Goal: Task Accomplishment & Management: Manage account settings

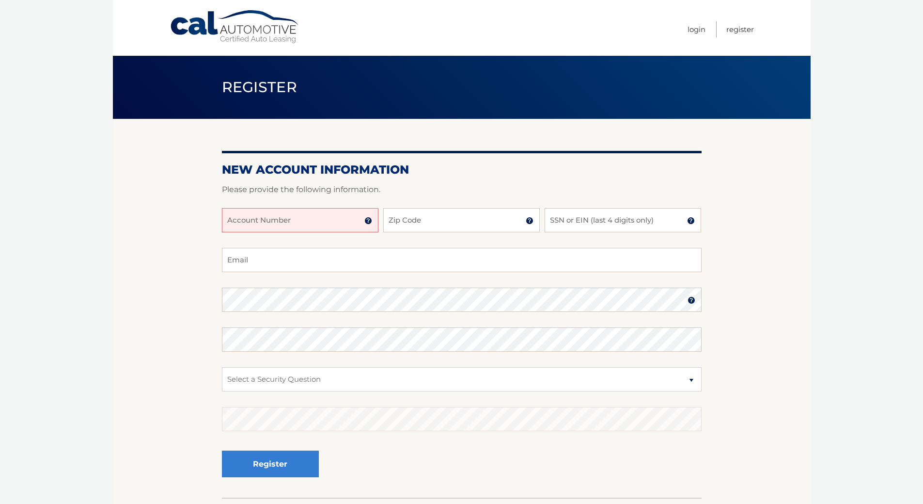
click at [260, 229] on input "Account Number" at bounding box center [300, 220] width 157 height 24
click at [369, 221] on img at bounding box center [368, 221] width 8 height 8
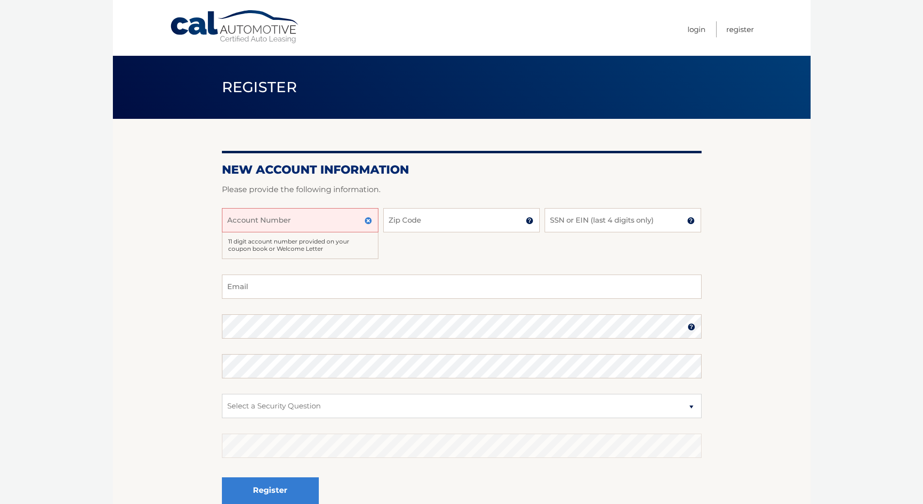
click at [320, 221] on input "Account Number" at bounding box center [300, 220] width 157 height 24
type input "44455996319"
type input "33134"
type input "5184"
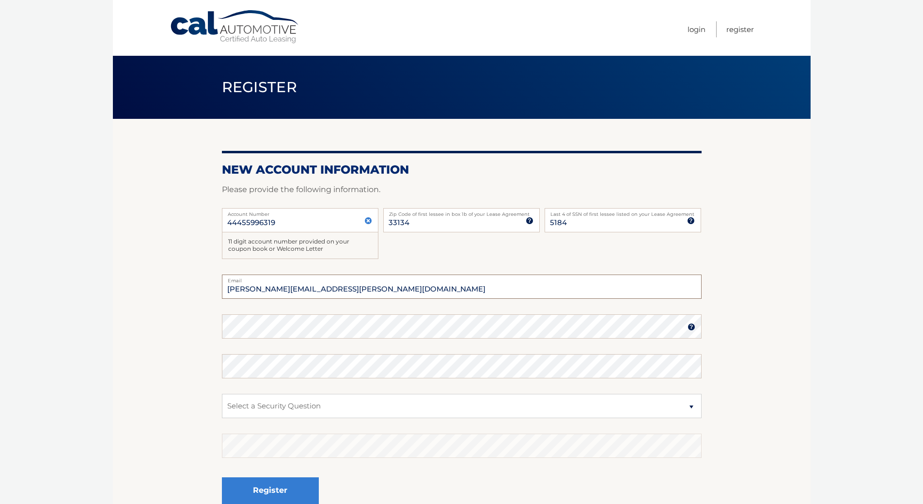
type input "ryan.f.scheffler@gmail.com"
select select "1"
click at [222, 394] on select "Select a Security Question What was the name of your elementary school? What is…" at bounding box center [462, 406] width 480 height 24
click at [303, 497] on button "Register" at bounding box center [270, 490] width 97 height 27
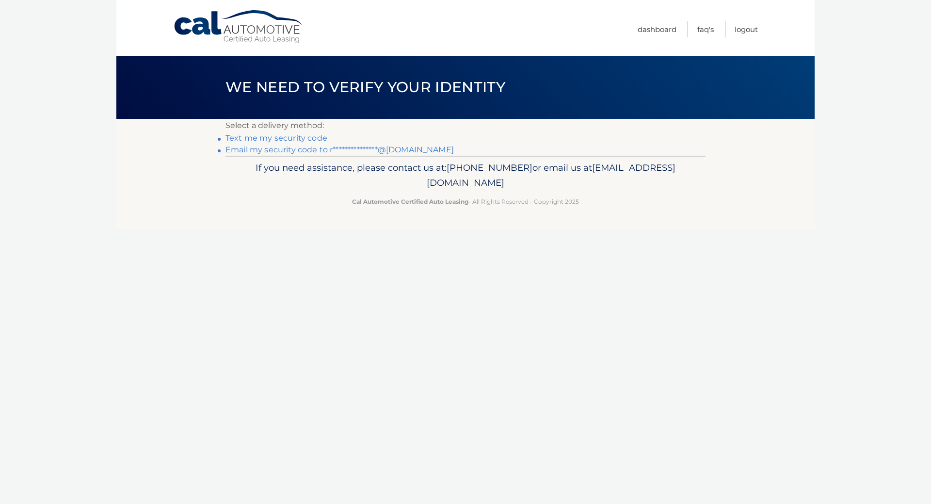
click at [273, 149] on link "**********" at bounding box center [339, 149] width 228 height 9
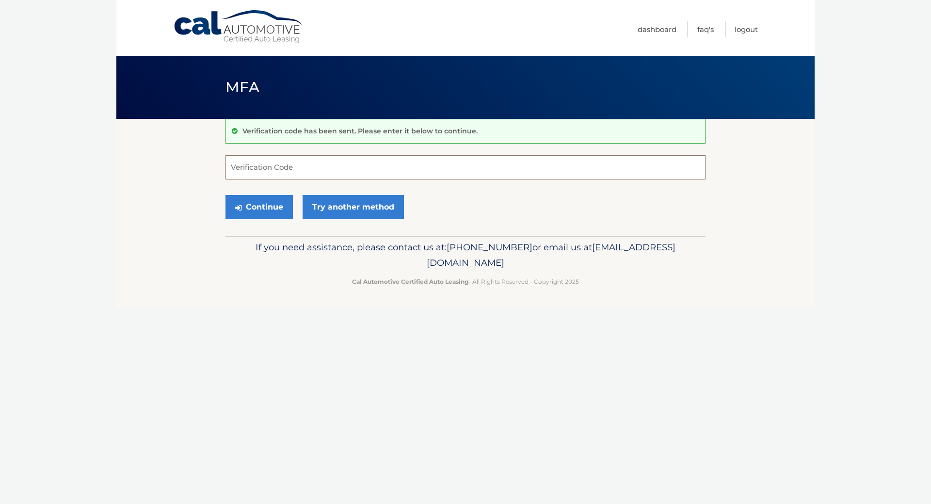
click at [316, 172] on input "Verification Code" at bounding box center [465, 167] width 480 height 24
type input "921787"
click at [273, 207] on button "Continue" at bounding box center [258, 207] width 67 height 24
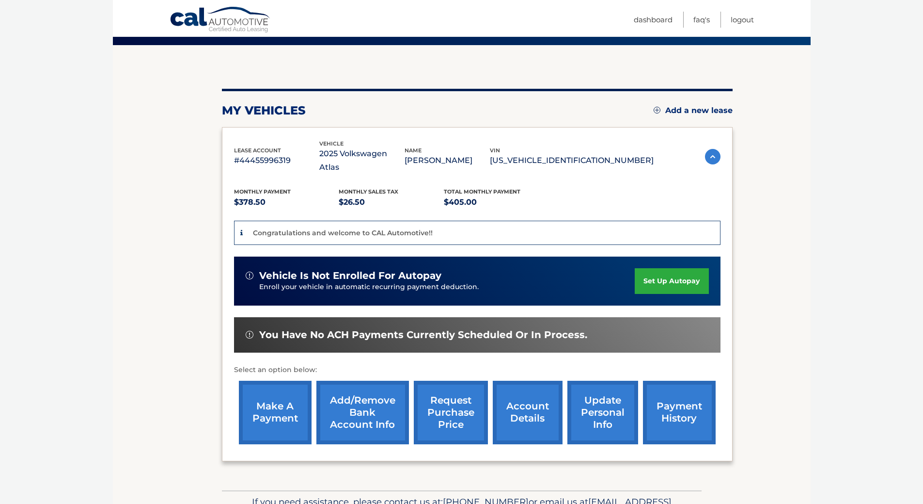
scroll to position [97, 0]
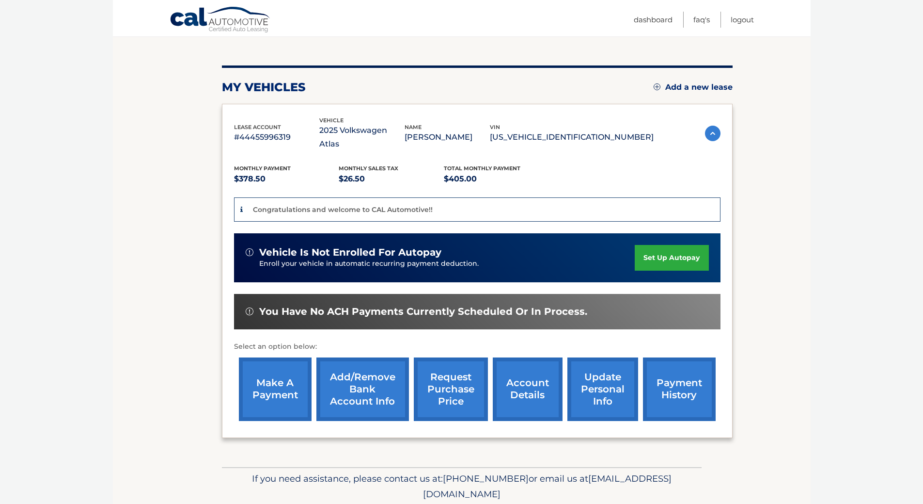
click at [686, 246] on link "set up autopay" at bounding box center [672, 258] width 74 height 26
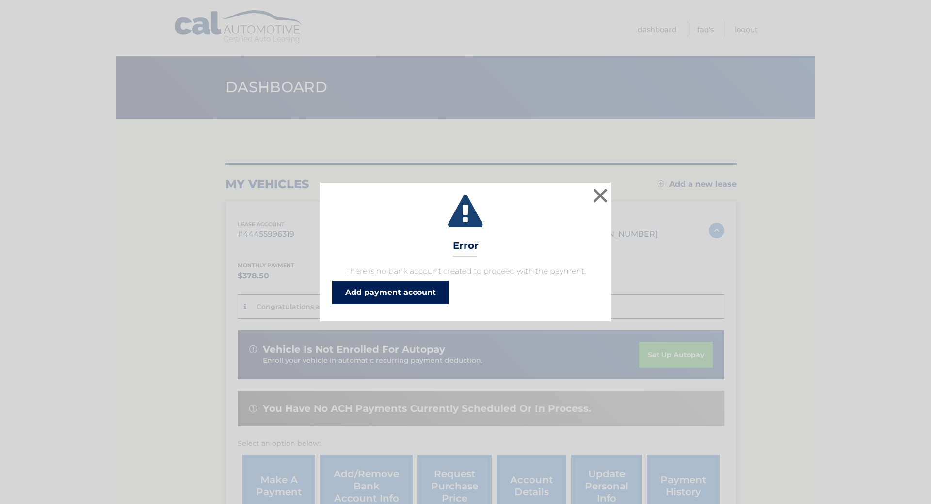
click at [441, 290] on link "Add payment account" at bounding box center [390, 292] width 116 height 23
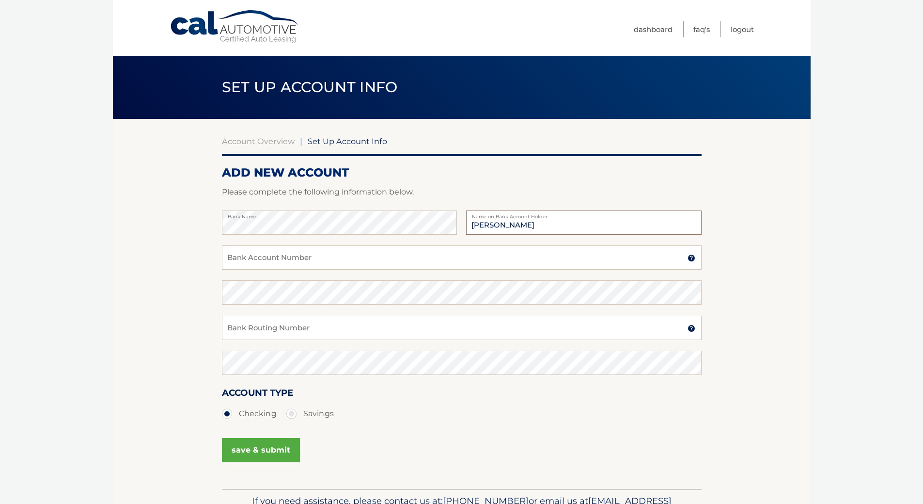
type input "Ryan Scheffler"
click at [402, 257] on input "Bank Account Number" at bounding box center [462, 257] width 480 height 24
type input "381038828083"
click at [389, 280] on div "381038828083 Bank Account Number A 3-17-digit number at the bottom of a check o…" at bounding box center [462, 262] width 480 height 35
click at [380, 319] on input "Bank Routing Number" at bounding box center [462, 328] width 480 height 24
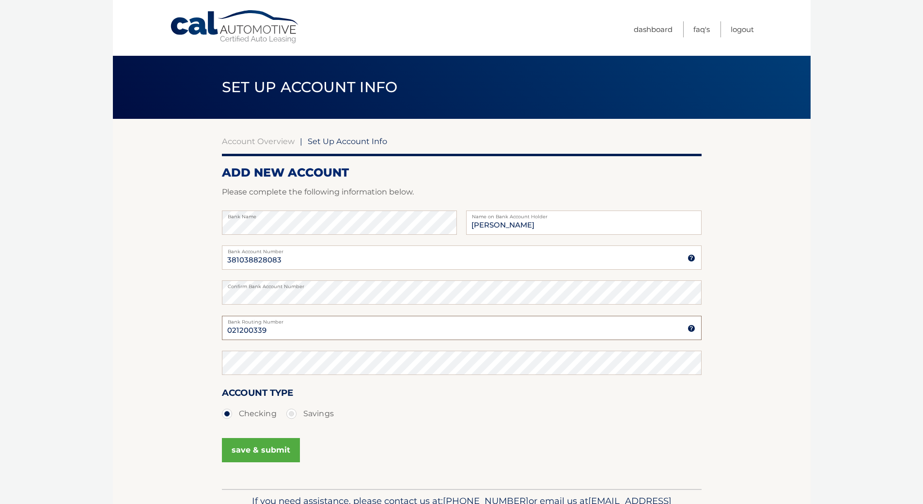
type input "021200339"
click at [269, 450] on button "save & submit" at bounding box center [261, 450] width 78 height 24
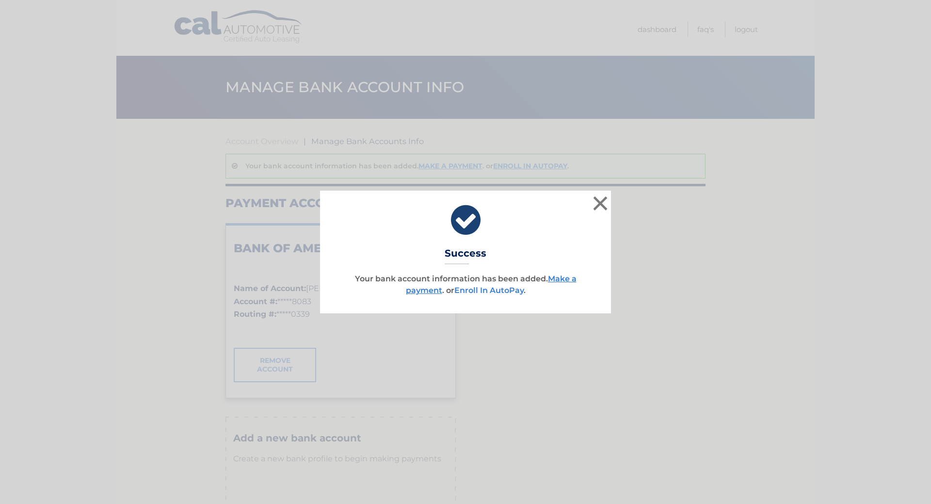
click at [501, 286] on link "Enroll In AutoPay" at bounding box center [488, 289] width 69 height 9
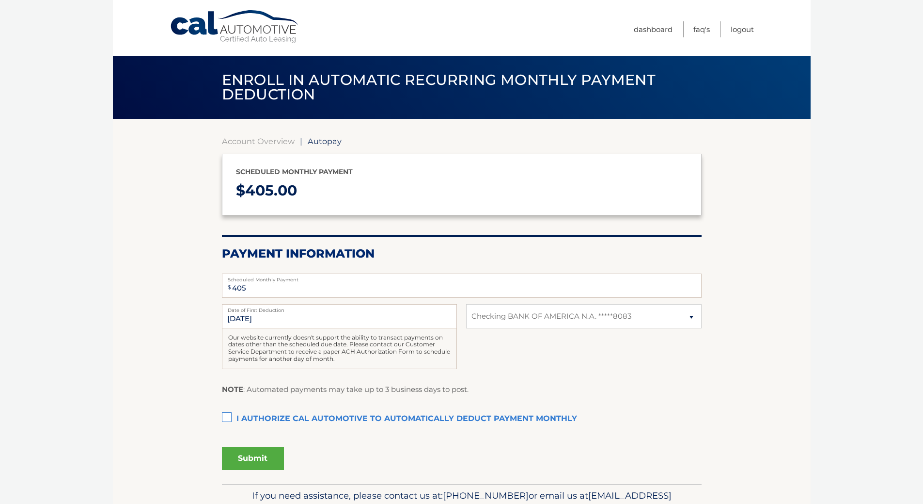
select select "NmRmYWRjZGMtNzFjNC00NDBkLTg3YjEtZjQ0YjcyYzdjMDJk"
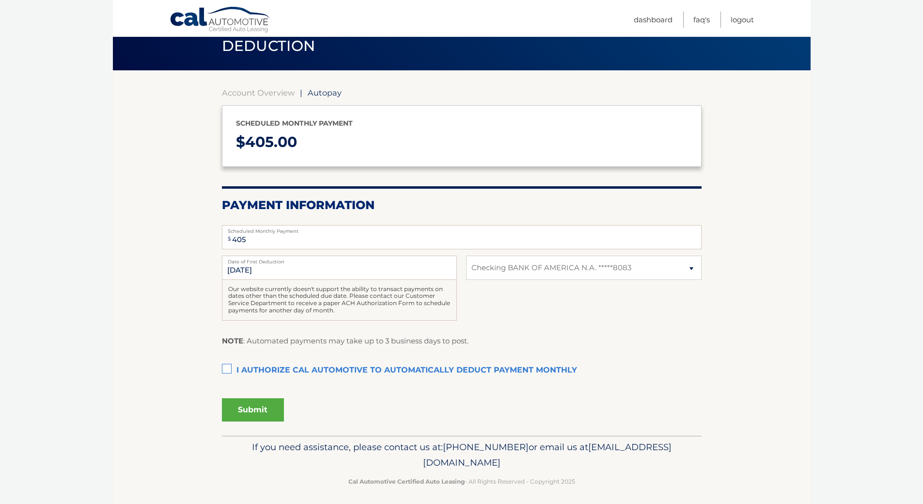
click at [222, 368] on label "I authorize cal automotive to automatically deduct payment monthly This checkbo…" at bounding box center [462, 370] width 480 height 19
click at [0, 0] on input "I authorize cal automotive to automatically deduct payment monthly This checkbo…" at bounding box center [0, 0] width 0 height 0
click at [252, 417] on button "Submit" at bounding box center [253, 409] width 62 height 23
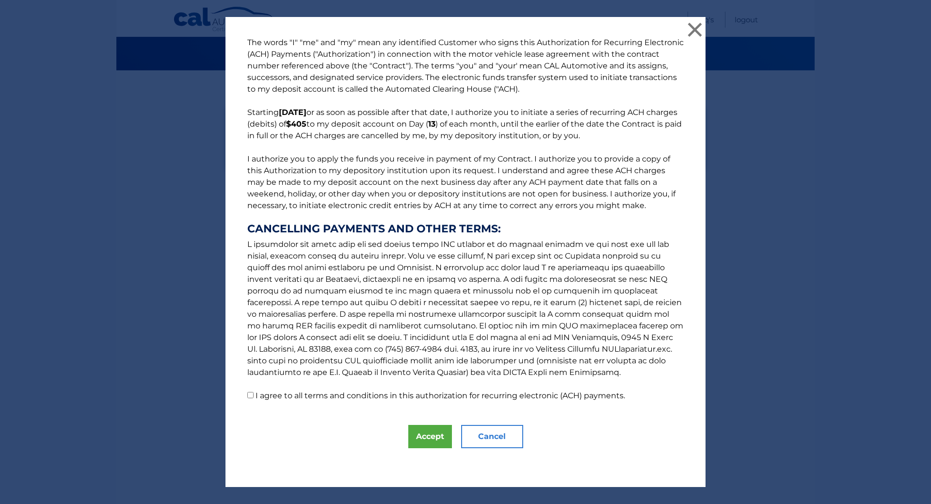
click at [250, 401] on p "The words "I" "me" and "my" mean any identified Customer who signs this Authori…" at bounding box center [465, 219] width 456 height 364
click at [247, 393] on input "I agree to all terms and conditions in this authorization for recurring electro…" at bounding box center [250, 395] width 6 height 6
checkbox input "true"
click at [437, 433] on button "Accept" at bounding box center [430, 436] width 44 height 23
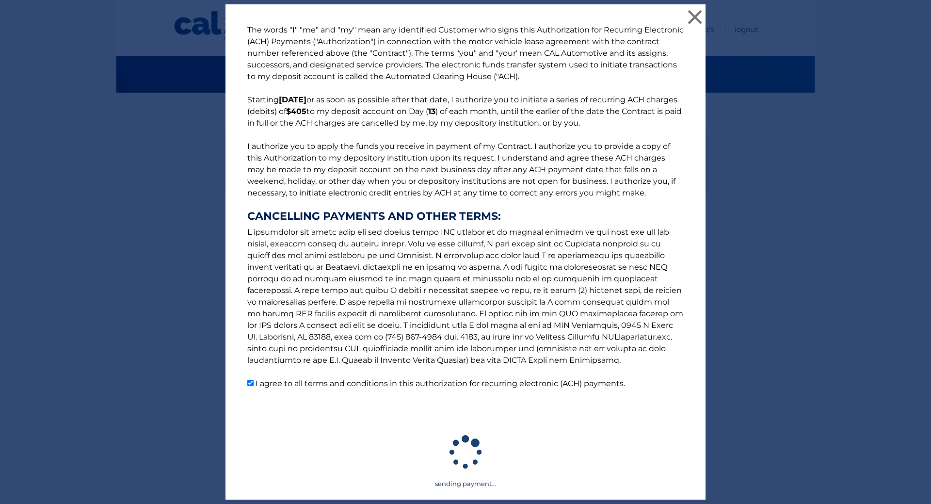
scroll to position [26, 0]
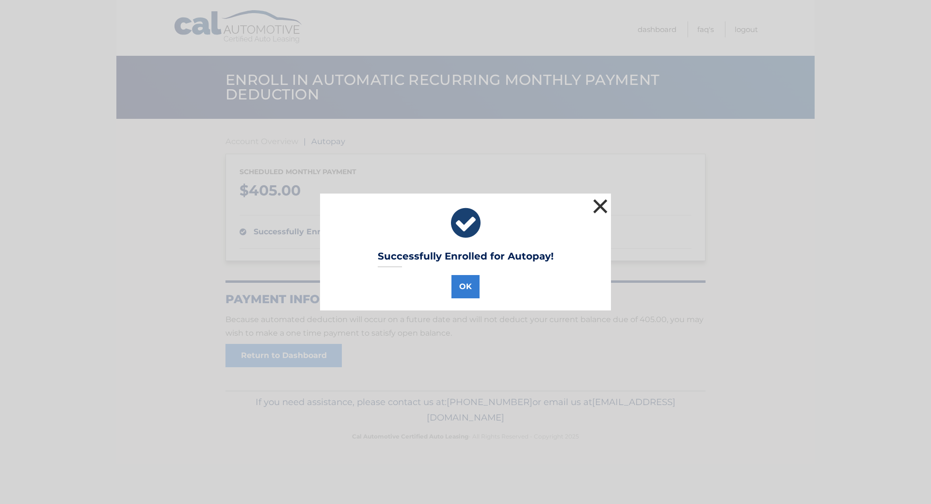
click at [591, 206] on button "×" at bounding box center [599, 205] width 19 height 19
